Goal: Task Accomplishment & Management: Manage account settings

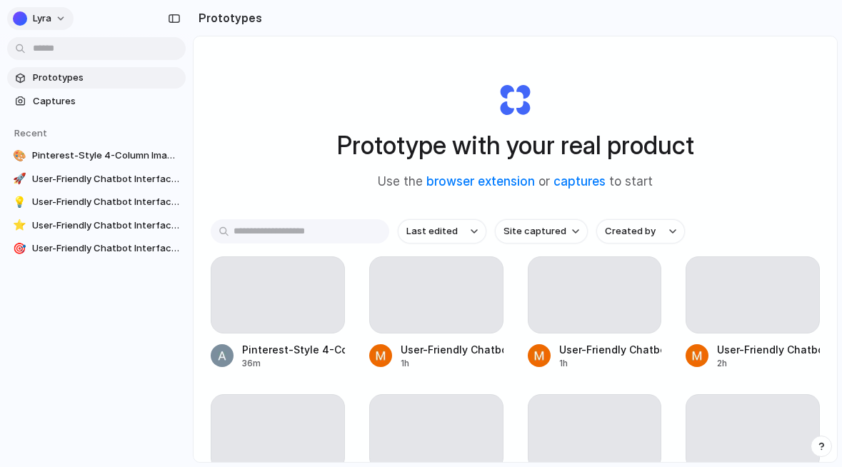
click at [54, 9] on button "Lyra" at bounding box center [40, 18] width 66 height 23
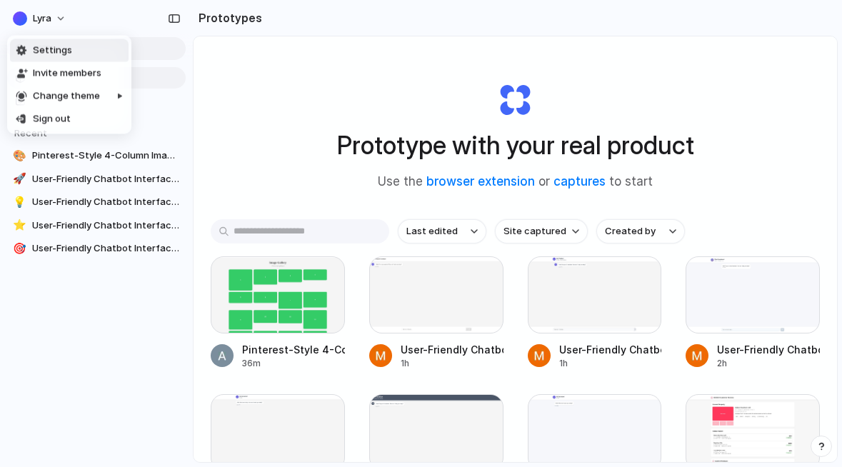
click at [77, 49] on li "Settings" at bounding box center [69, 50] width 119 height 23
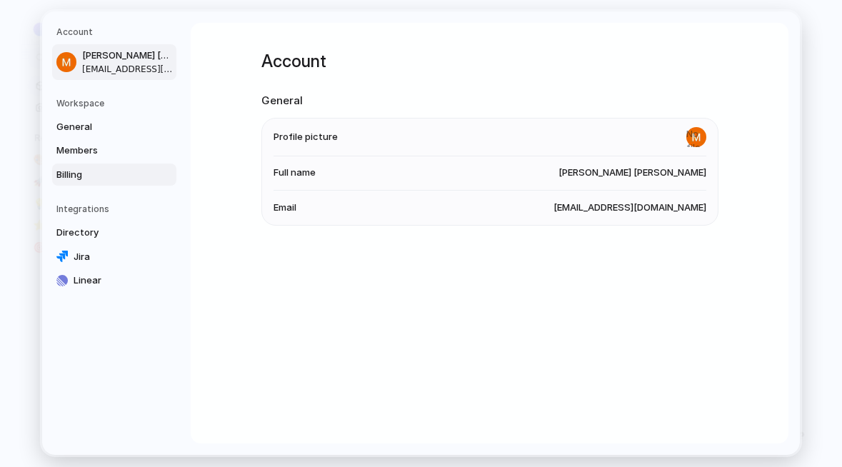
click at [139, 179] on span "Billing" at bounding box center [101, 175] width 91 height 14
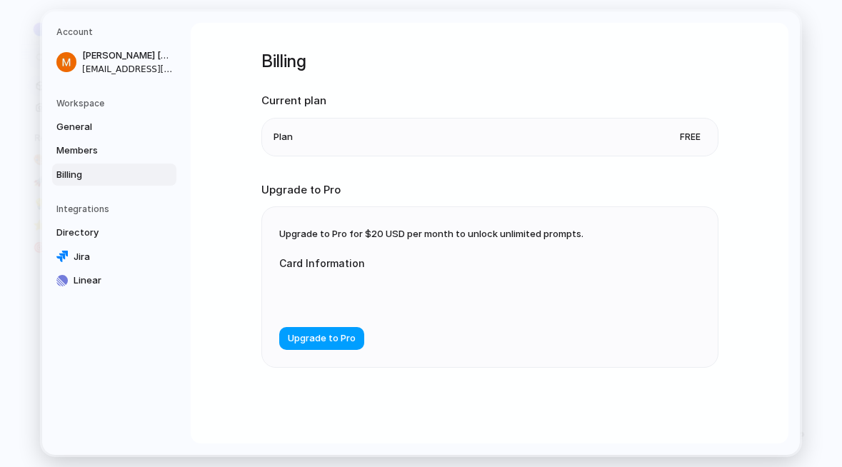
click at [324, 340] on span "Upgrade to Pro" at bounding box center [322, 339] width 68 height 14
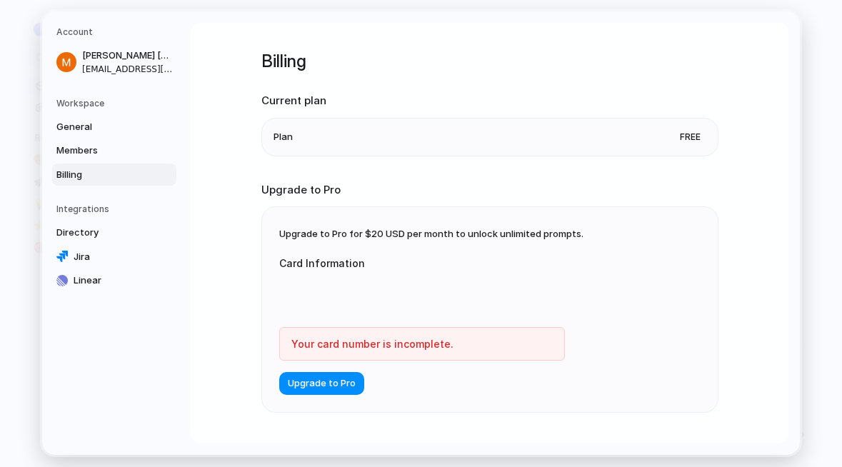
click at [406, 307] on div at bounding box center [422, 295] width 286 height 36
click at [316, 385] on span "Upgrade to Pro" at bounding box center [322, 384] width 68 height 14
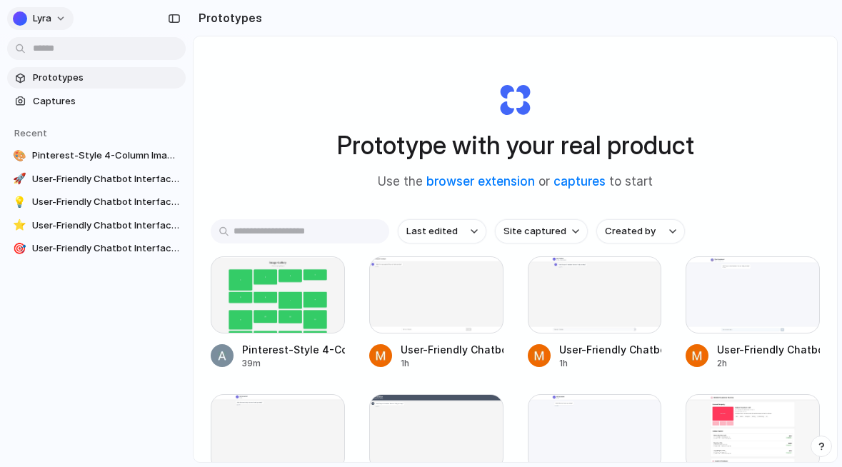
click at [54, 21] on button "Lyra" at bounding box center [40, 18] width 66 height 23
click at [68, 57] on span "Settings" at bounding box center [52, 51] width 39 height 14
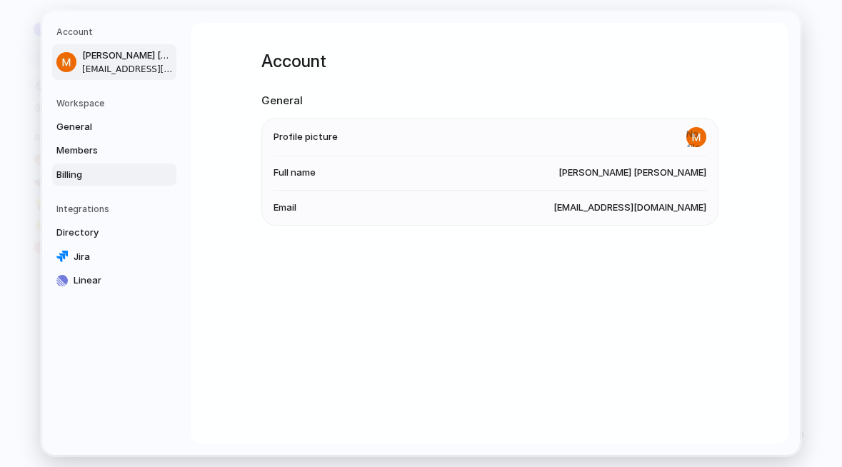
click at [61, 173] on span "Billing" at bounding box center [101, 175] width 91 height 14
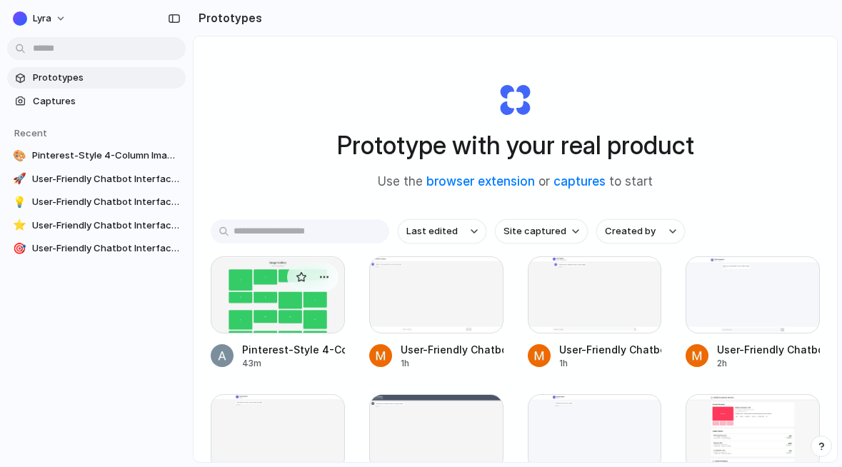
click at [264, 288] on div at bounding box center [278, 295] width 134 height 77
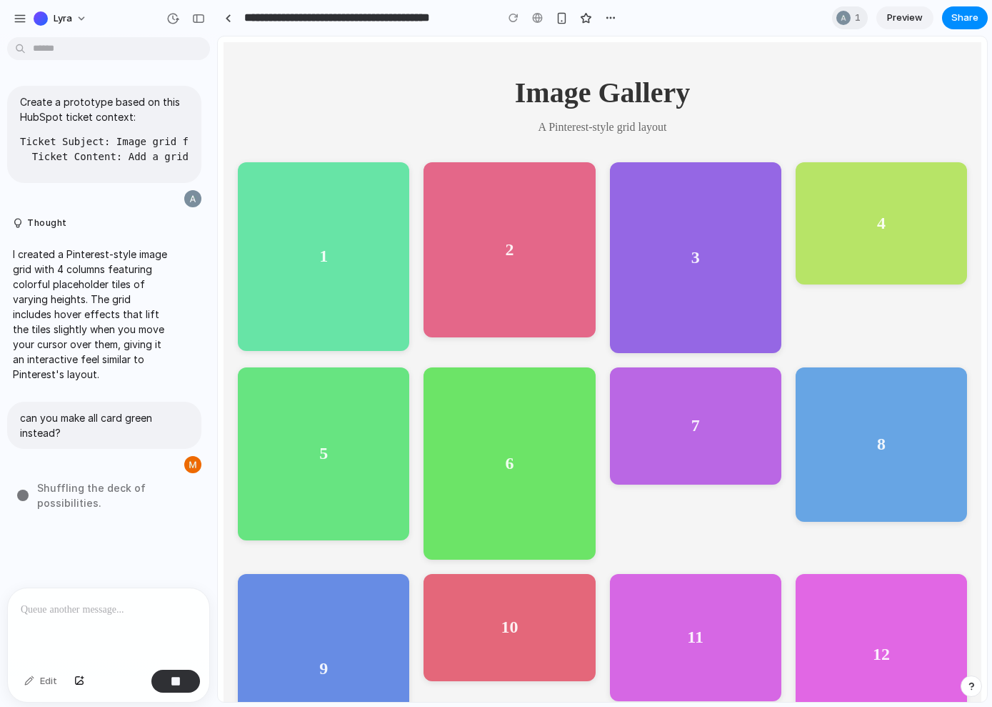
click at [19, 39] on body "**********" at bounding box center [496, 353] width 992 height 707
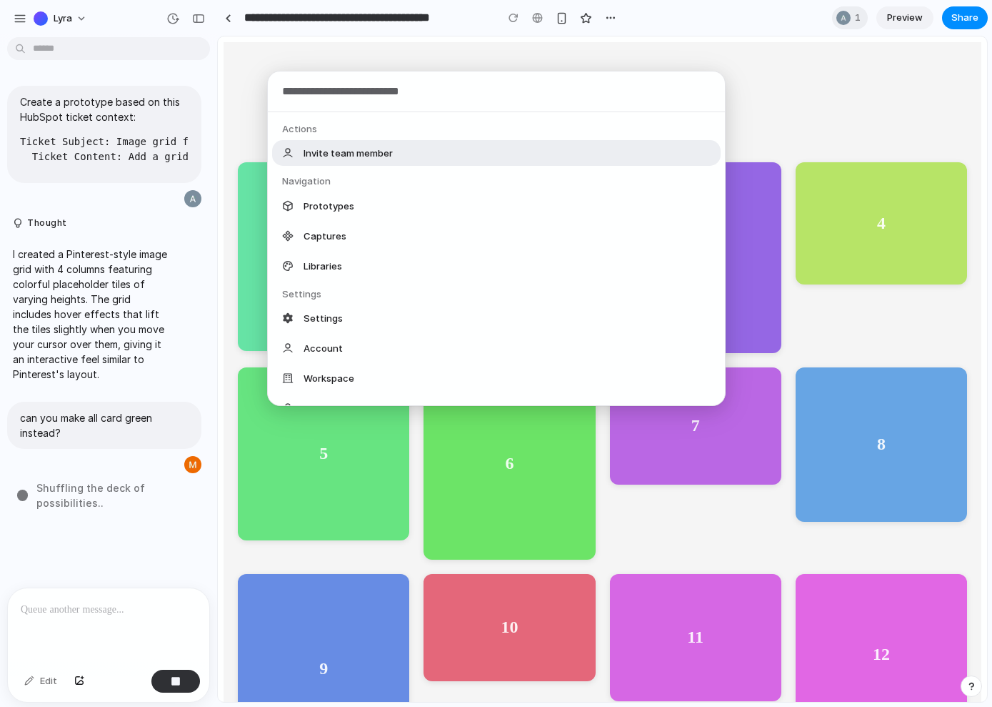
click at [21, 26] on div "Actions Invite team member Navigation Prototypes Captures Libraries Settings Se…" at bounding box center [496, 353] width 992 height 707
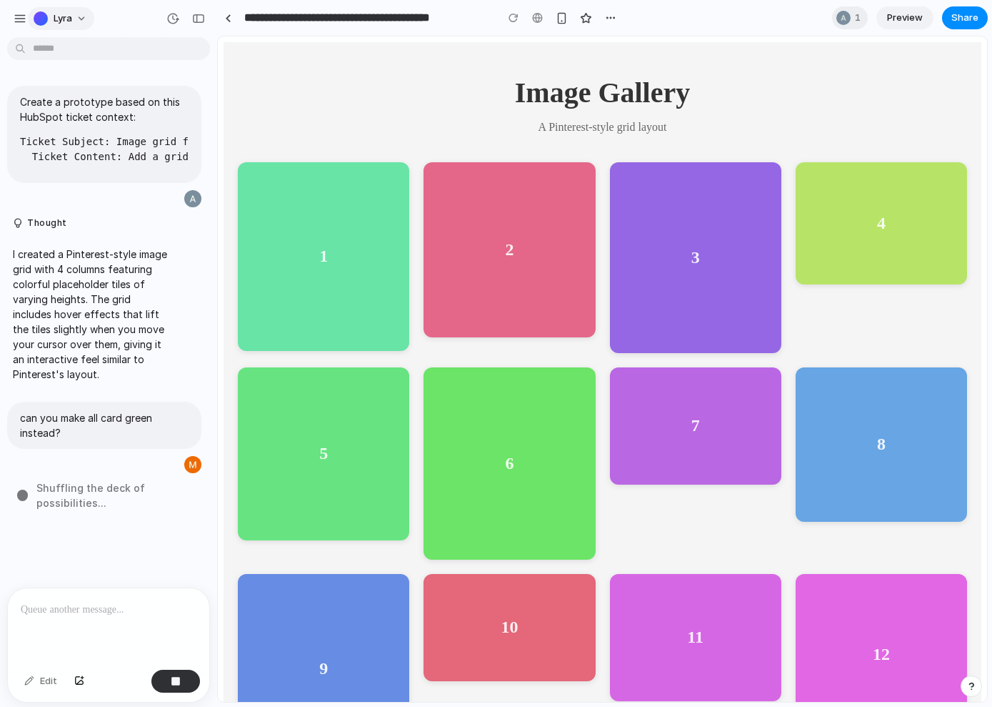
click at [41, 10] on button "Lyra" at bounding box center [61, 18] width 66 height 23
click at [64, 51] on span "Settings" at bounding box center [73, 51] width 39 height 14
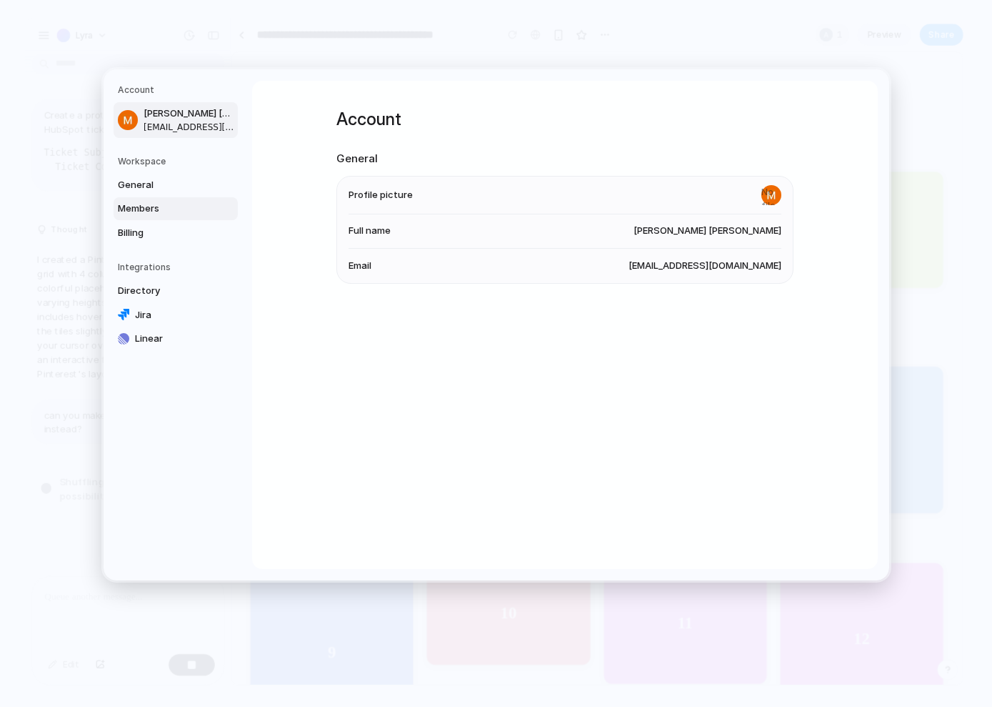
click at [117, 216] on link "Members" at bounding box center [176, 208] width 124 height 23
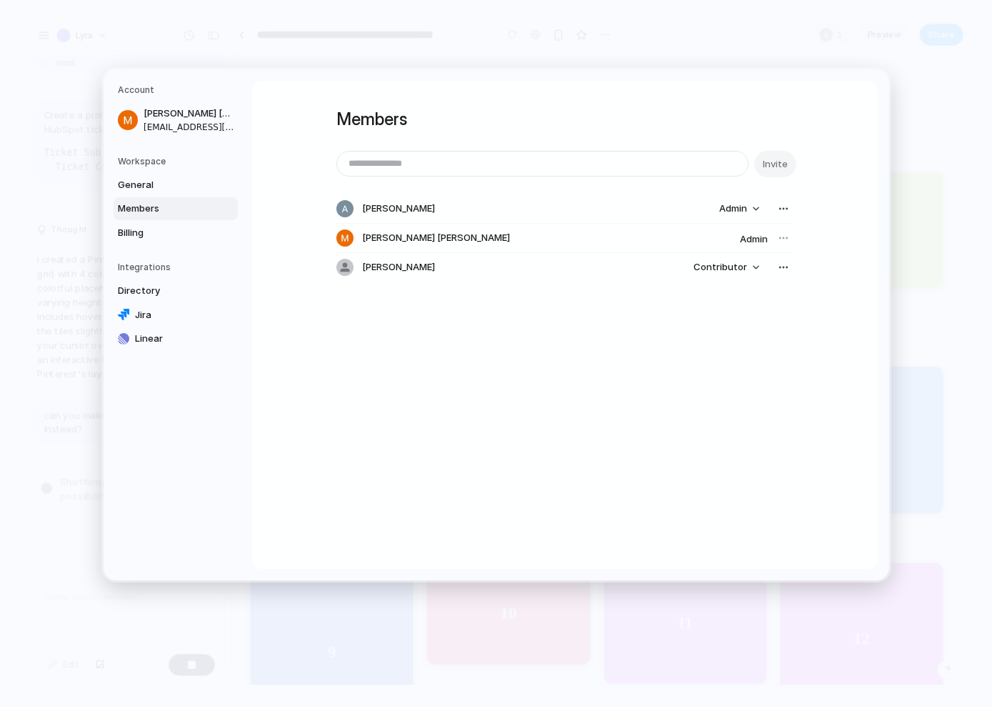
click at [140, 246] on nav "Account Minh Thanh Dang minh3@lyratechnologies.com.au Workspace General Members…" at bounding box center [178, 324] width 149 height 511
click at [137, 233] on span "Billing" at bounding box center [163, 233] width 91 height 14
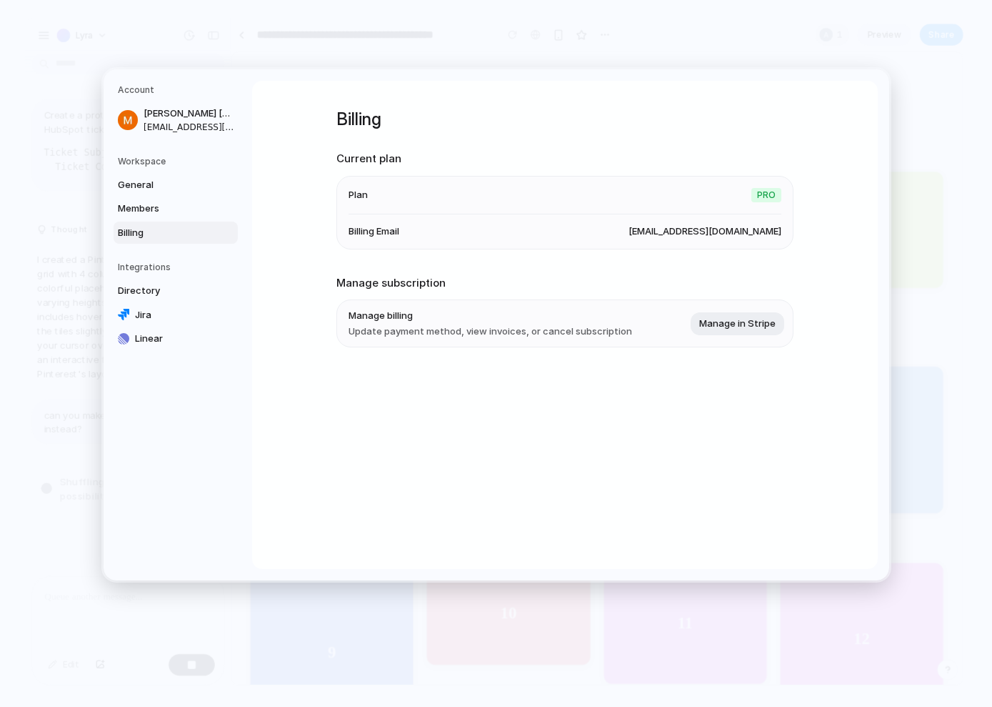
click at [313, 69] on div "Account Minh Thanh Dang minh3@lyratechnologies.com.au Workspace General Members…" at bounding box center [497, 324] width 786 height 511
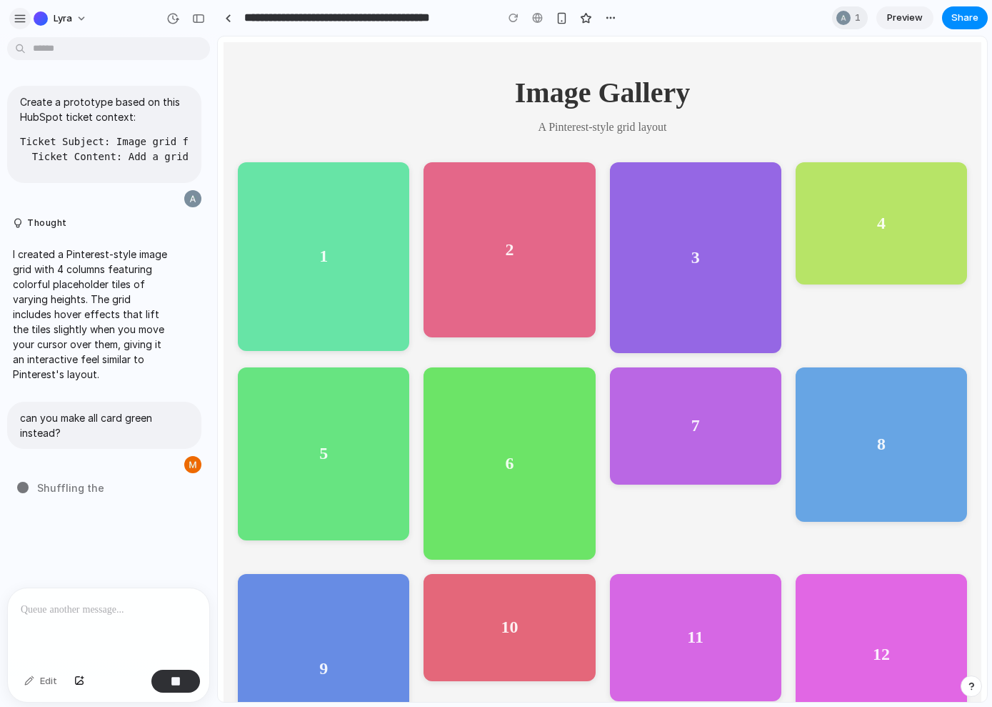
click at [21, 13] on div "button" at bounding box center [20, 18] width 13 height 13
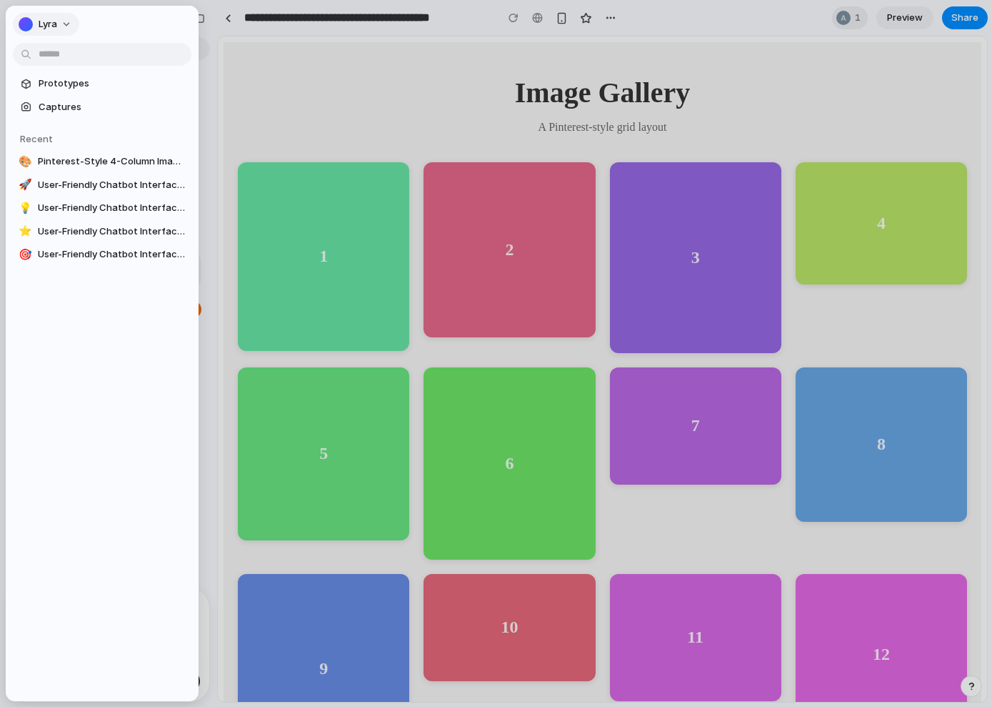
click at [51, 32] on button "Lyra" at bounding box center [46, 24] width 66 height 23
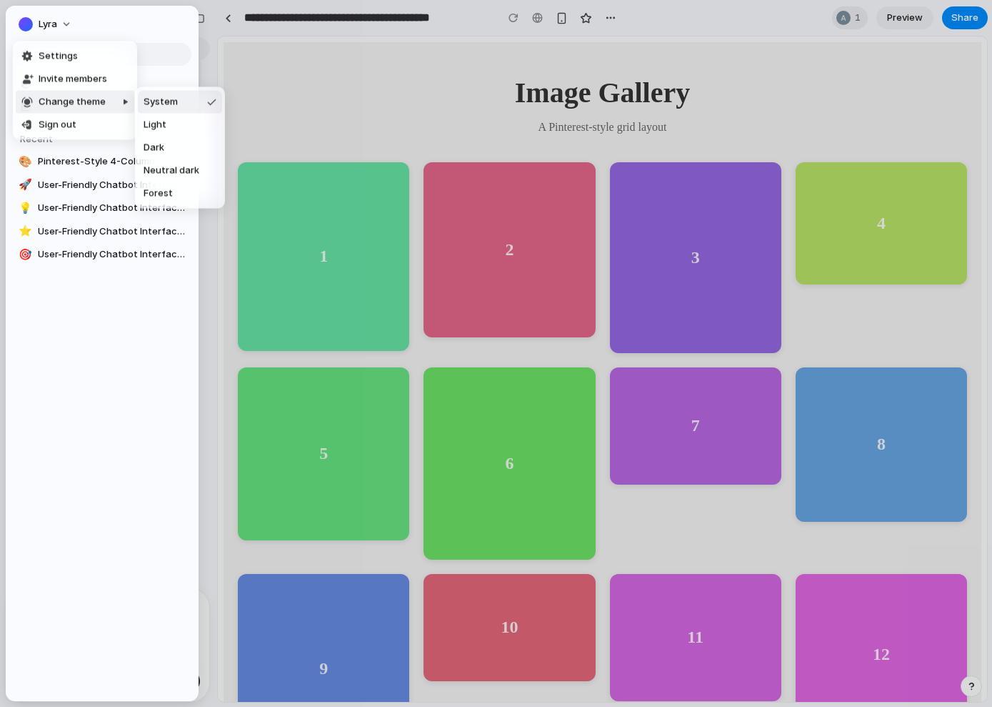
scroll to position [373, 0]
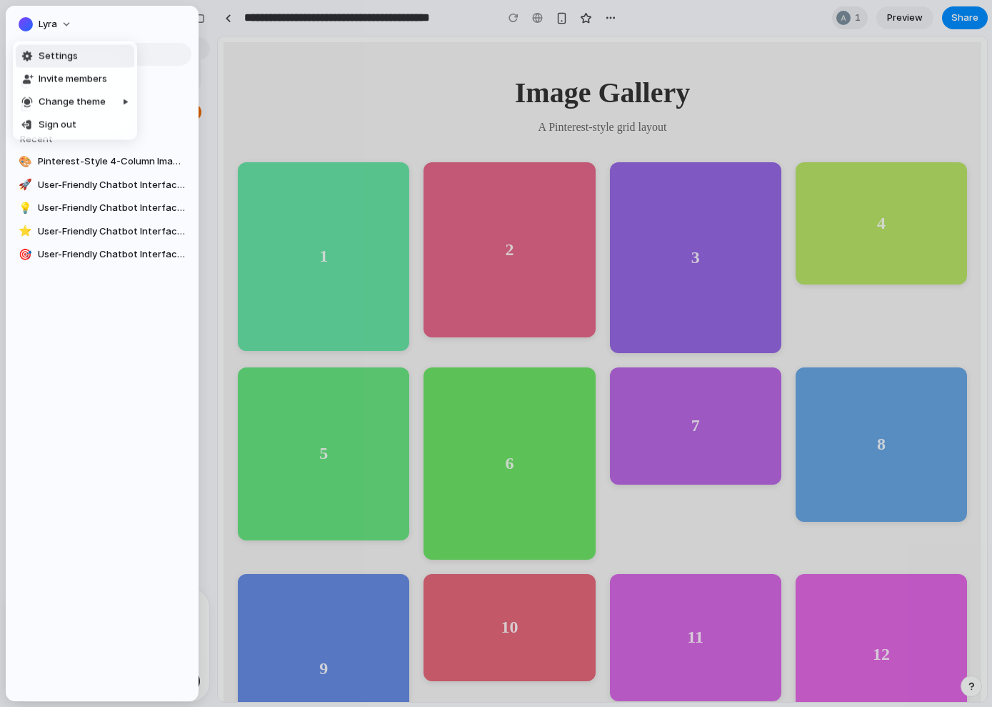
drag, startPoint x: 66, startPoint y: 116, endPoint x: 91, endPoint y: 59, distance: 62.1
click at [91, 59] on ul "Settings Invite members Change theme Sign out" at bounding box center [75, 90] width 124 height 99
click at [91, 59] on li "Settings" at bounding box center [75, 56] width 119 height 23
click at [137, 224] on link "⭐ User-Friendly Chatbot Interface Demo" at bounding box center [102, 231] width 179 height 21
type input "**********"
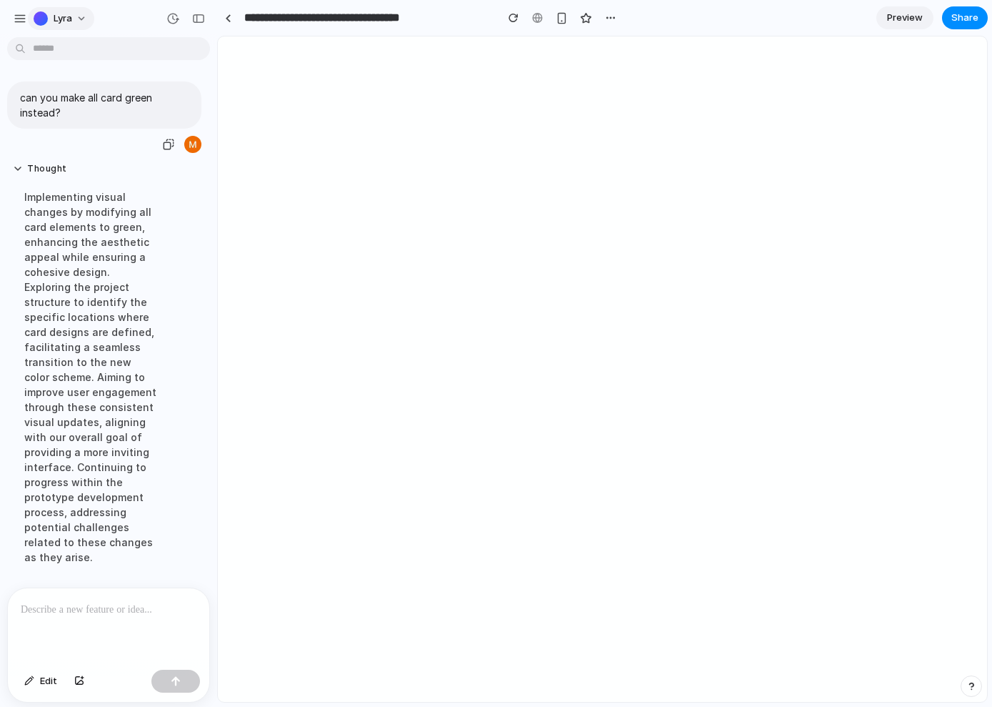
scroll to position [426, 0]
click at [65, 17] on span "Lyra" at bounding box center [63, 18] width 19 height 14
click at [71, 42] on li "Settings" at bounding box center [90, 50] width 119 height 23
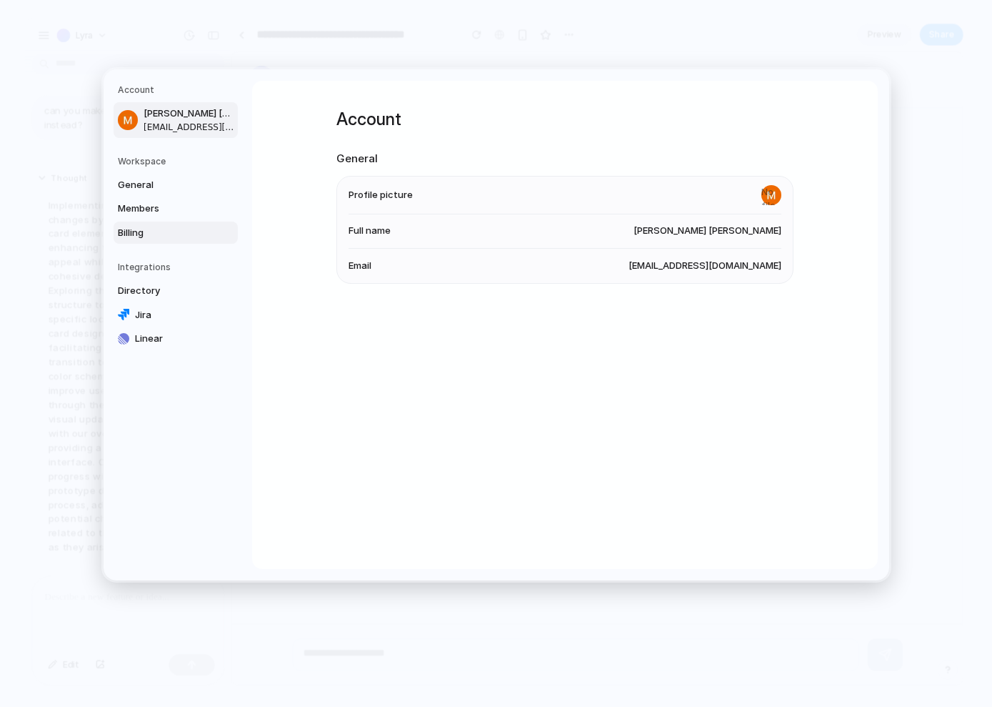
click at [149, 222] on link "Billing" at bounding box center [176, 232] width 124 height 23
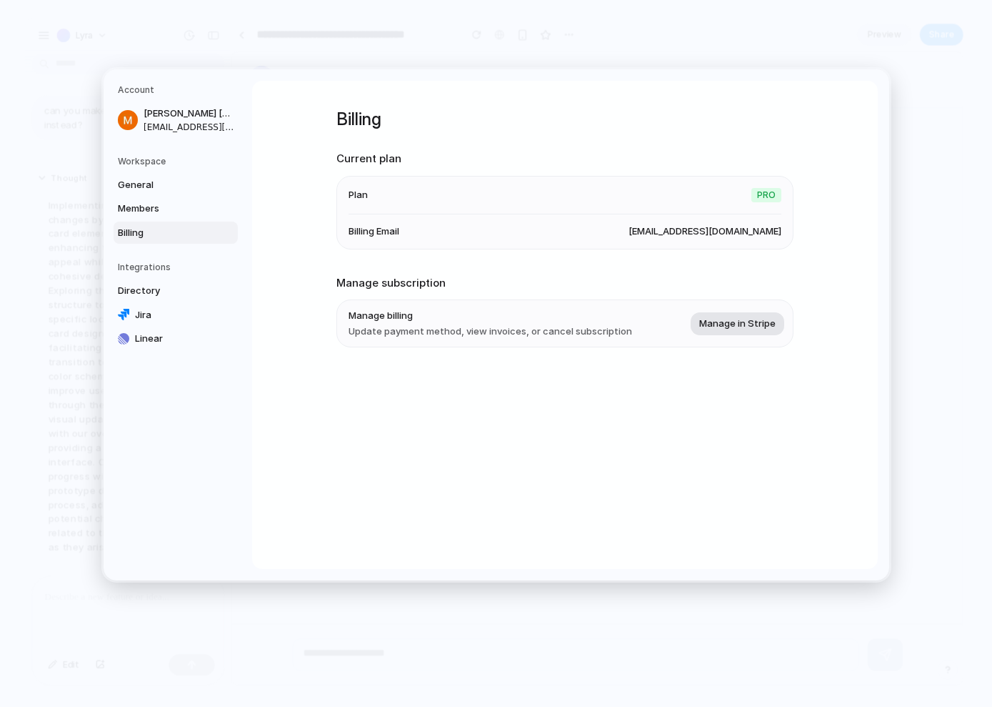
click at [753, 322] on span "Manage in Stripe" at bounding box center [737, 324] width 76 height 14
click at [44, 172] on button "Thought" at bounding box center [111, 177] width 148 height 11
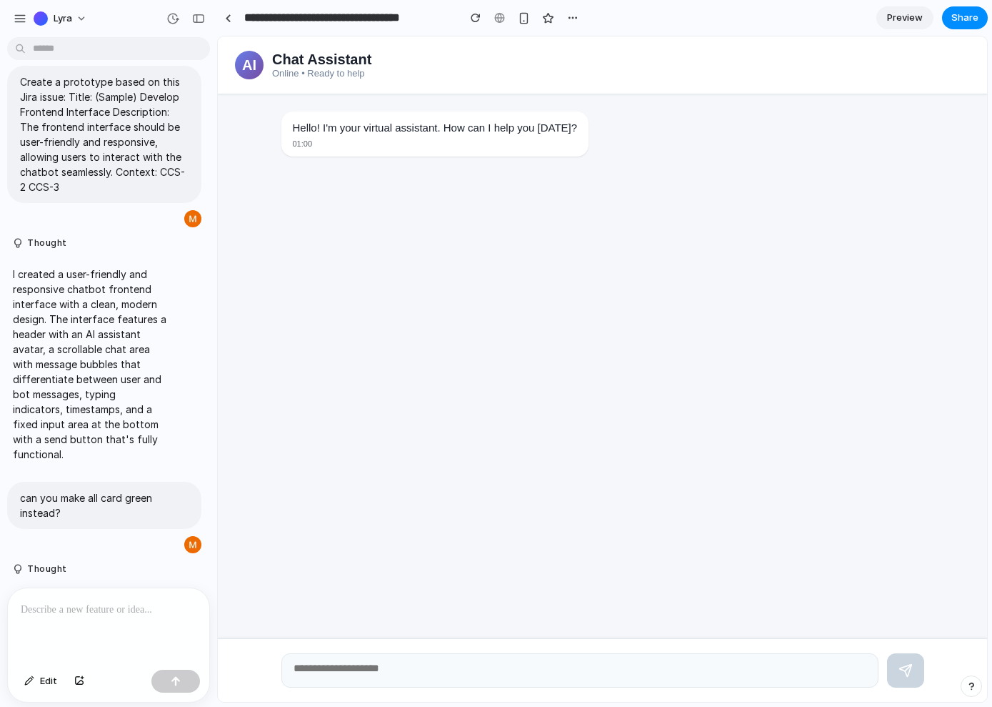
scroll to position [28, 0]
click at [329, 467] on textarea at bounding box center [580, 670] width 597 height 34
drag, startPoint x: 83, startPoint y: 517, endPoint x: 19, endPoint y: 480, distance: 73.3
click at [19, 467] on div "can you make all card green instead?" at bounding box center [104, 502] width 194 height 47
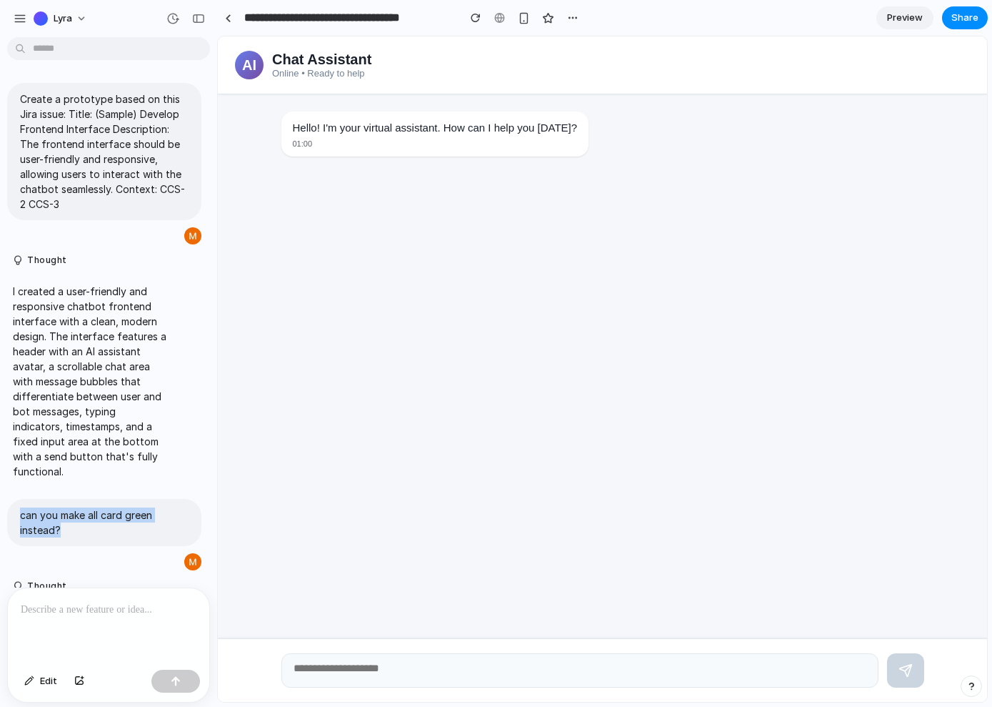
scroll to position [0, 0]
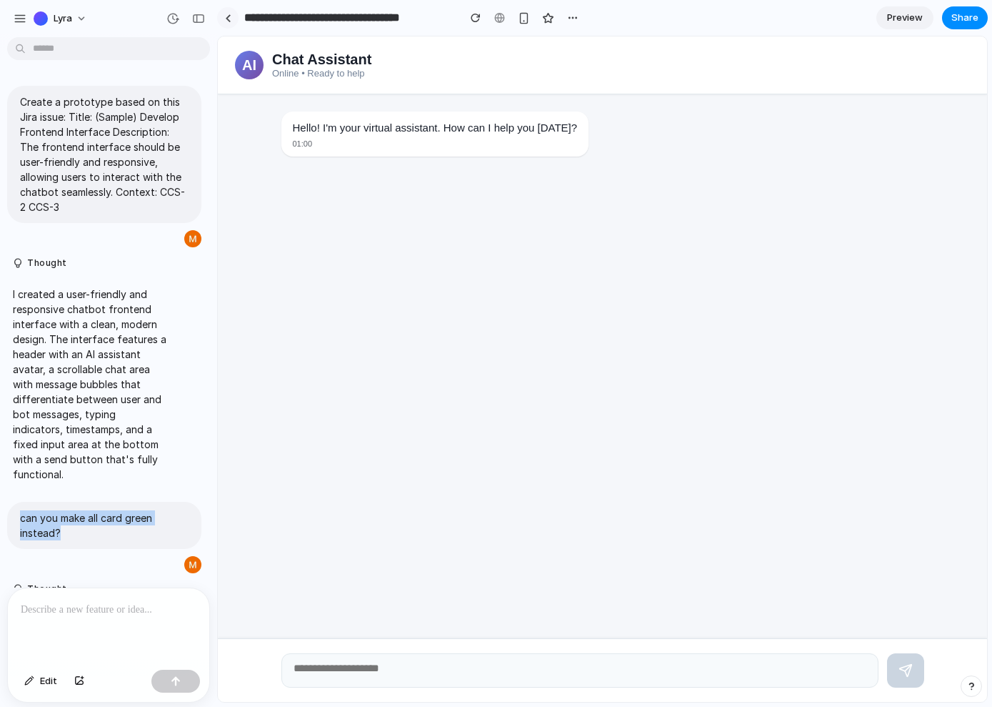
click at [233, 16] on link at bounding box center [227, 17] width 21 height 21
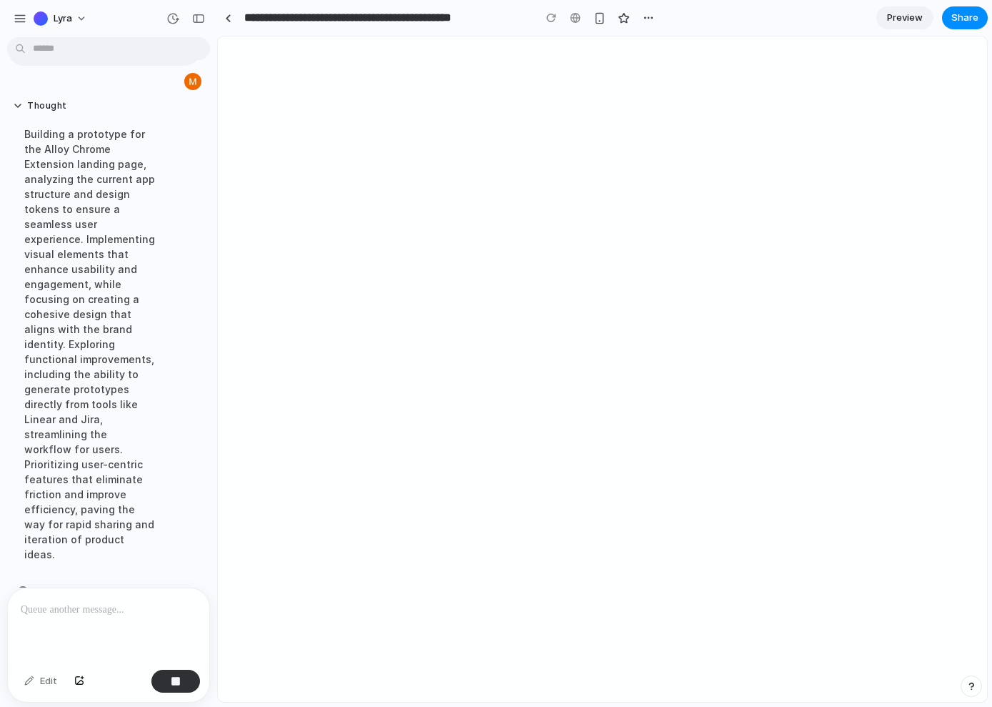
scroll to position [343, 0]
